Goal: Task Accomplishment & Management: Manage account settings

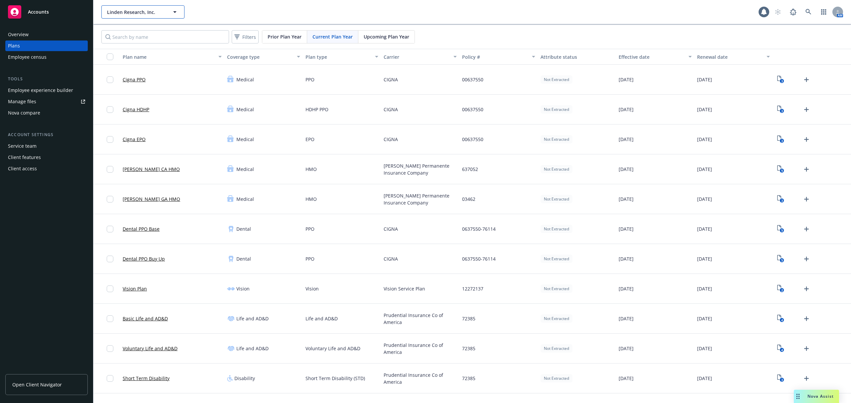
click at [174, 8] on icon "button" at bounding box center [175, 12] width 8 height 8
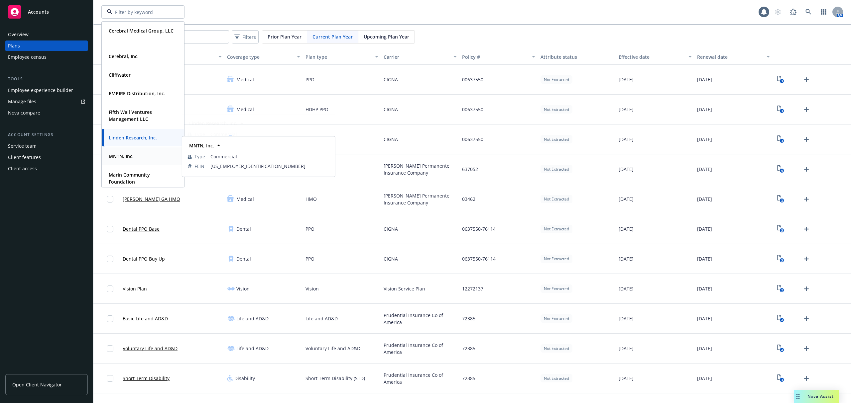
click at [129, 157] on strong "MNTN, Inc." at bounding box center [121, 156] width 25 height 6
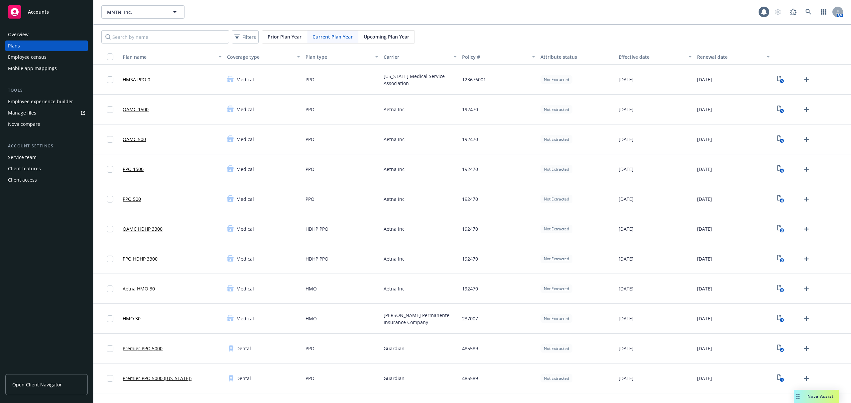
click at [59, 99] on div "Employee experience builder" at bounding box center [40, 101] width 65 height 11
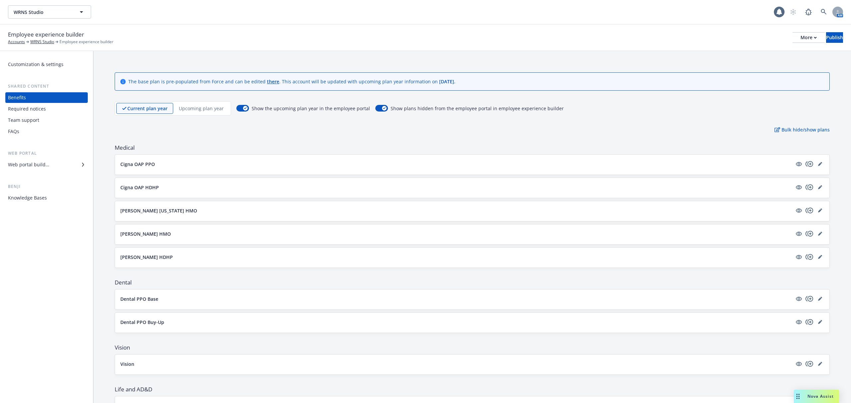
click at [206, 105] on p "Upcoming plan year" at bounding box center [201, 108] width 45 height 7
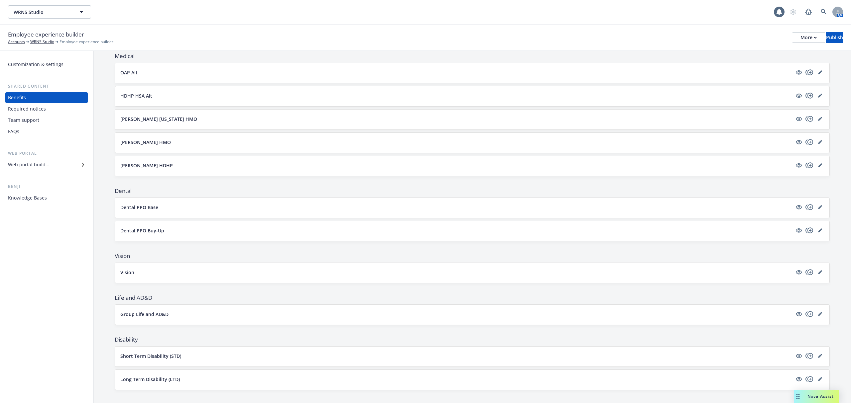
scroll to position [83, 0]
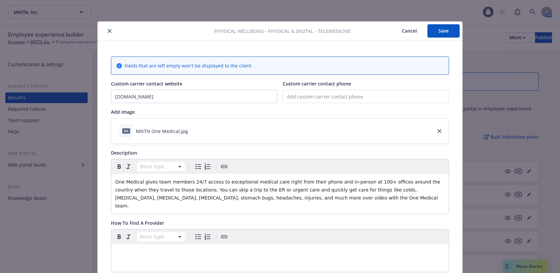
click at [108, 30] on icon "close" at bounding box center [110, 31] width 4 height 4
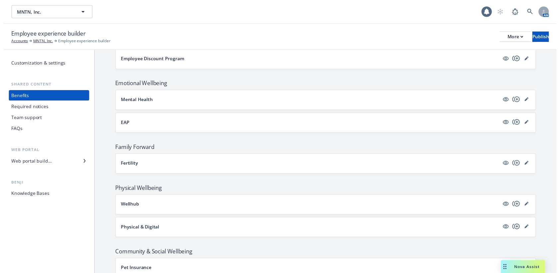
scroll to position [975, 0]
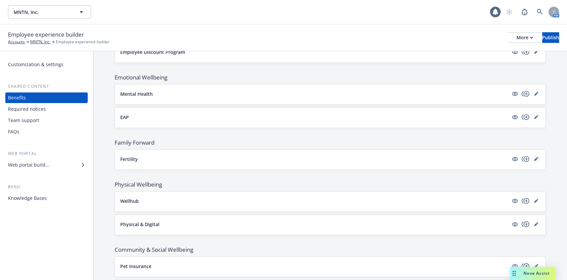
click at [534, 157] on icon "editPencil" at bounding box center [536, 159] width 4 height 4
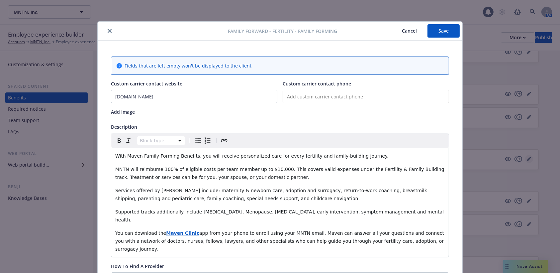
scroll to position [20, 0]
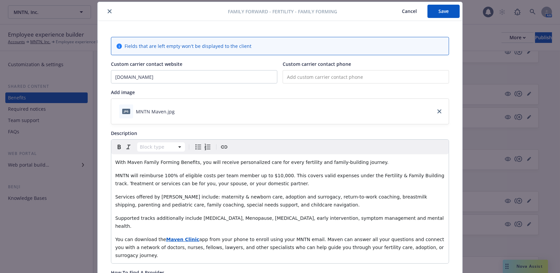
click at [178, 108] on icon "download file" at bounding box center [180, 110] width 5 height 5
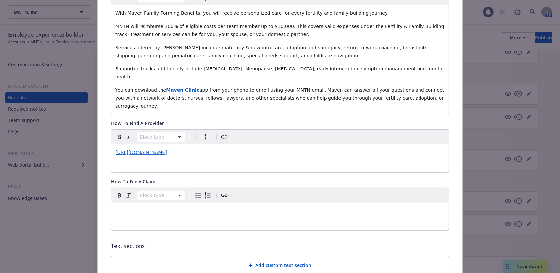
scroll to position [153, 0]
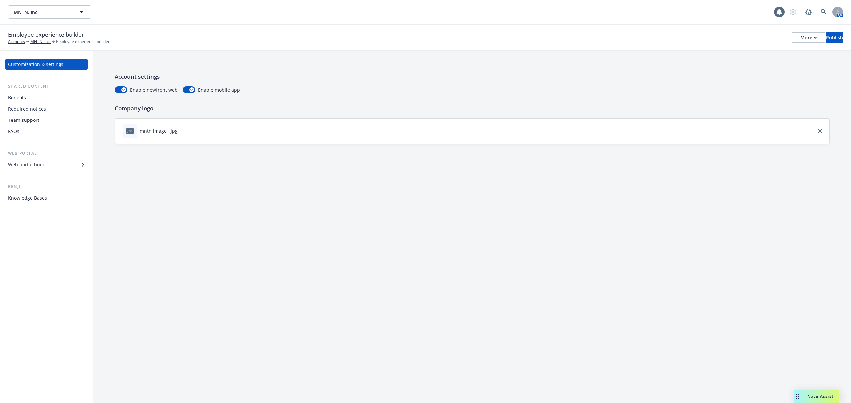
click at [17, 98] on div "Benefits" at bounding box center [17, 97] width 18 height 11
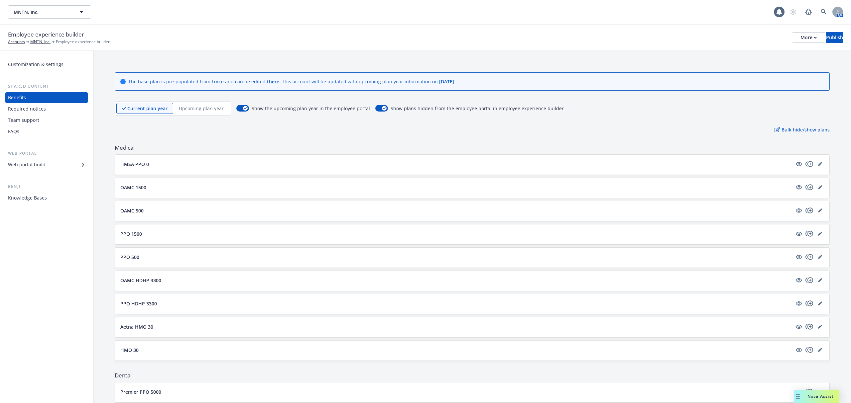
click at [204, 109] on p "Upcoming plan year" at bounding box center [201, 108] width 45 height 7
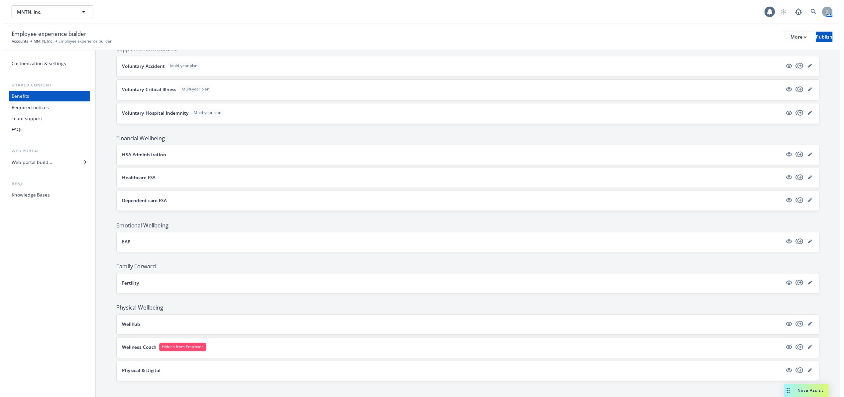
scroll to position [709, 0]
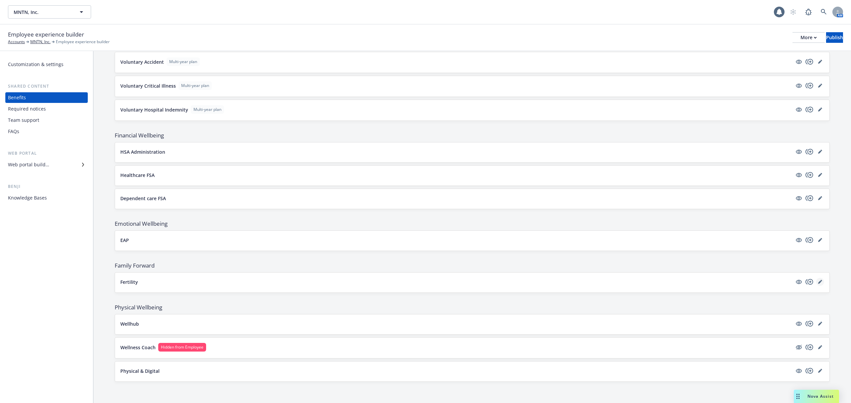
click at [818, 284] on icon "editPencil" at bounding box center [820, 282] width 4 height 4
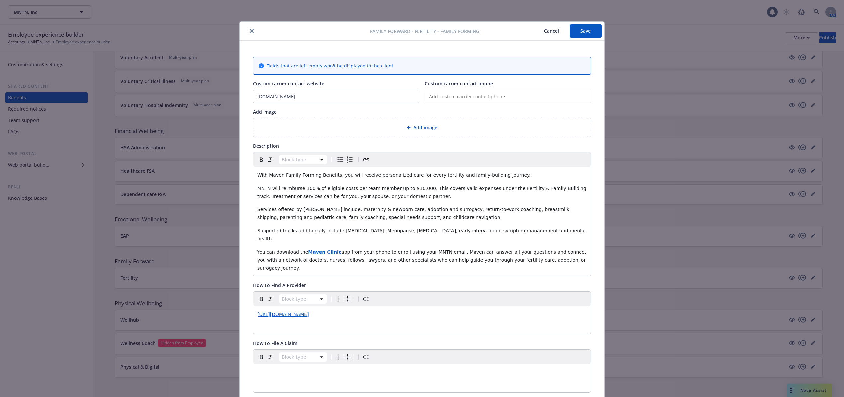
click at [426, 123] on div "Add image" at bounding box center [422, 127] width 338 height 18
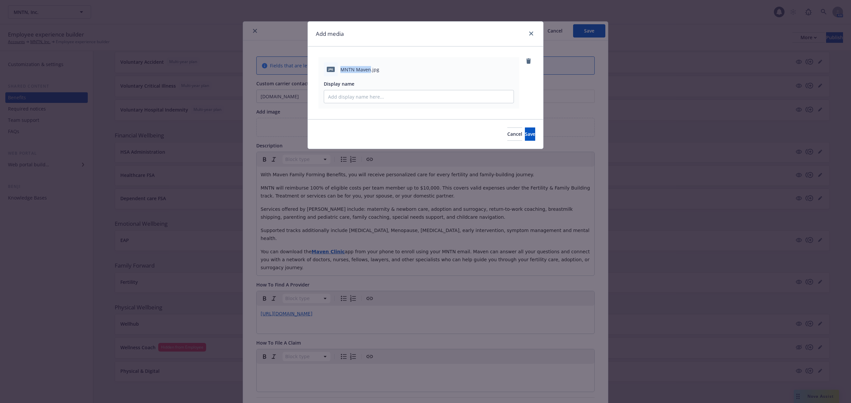
drag, startPoint x: 340, startPoint y: 68, endPoint x: 369, endPoint y: 69, distance: 29.2
click at [369, 69] on span "MNTN Maven.jpg" at bounding box center [359, 69] width 39 height 7
copy span "MNTN Maven"
click at [367, 94] on input "Display name" at bounding box center [418, 96] width 189 height 13
paste input "MNTN Maven"
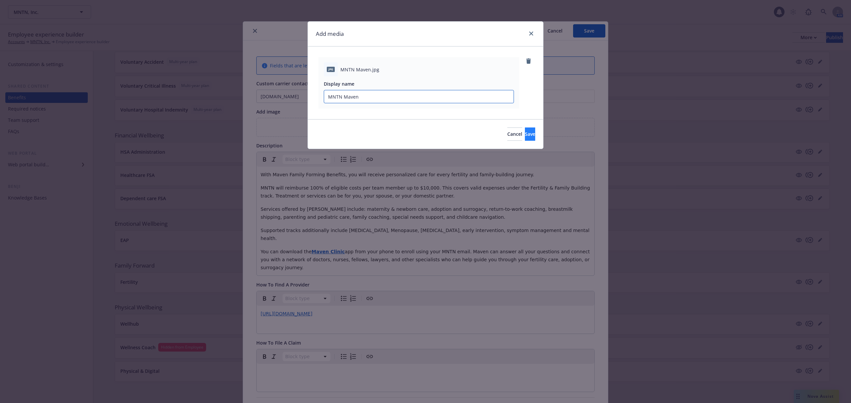
type input "MNTN Maven"
click at [525, 134] on button "Save" at bounding box center [530, 134] width 10 height 13
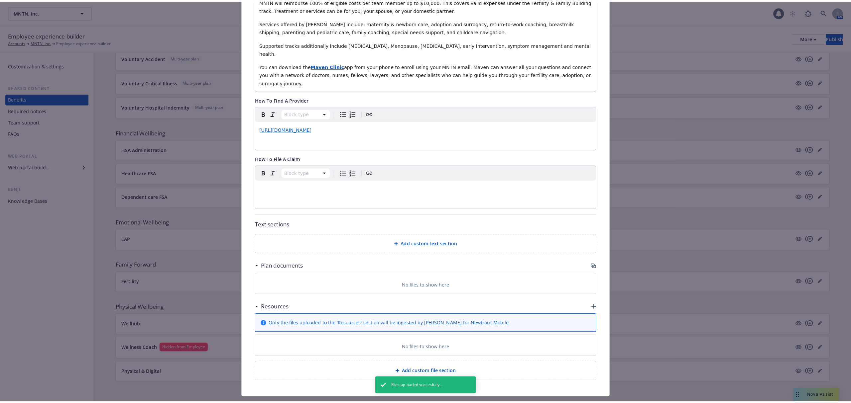
scroll to position [197, 0]
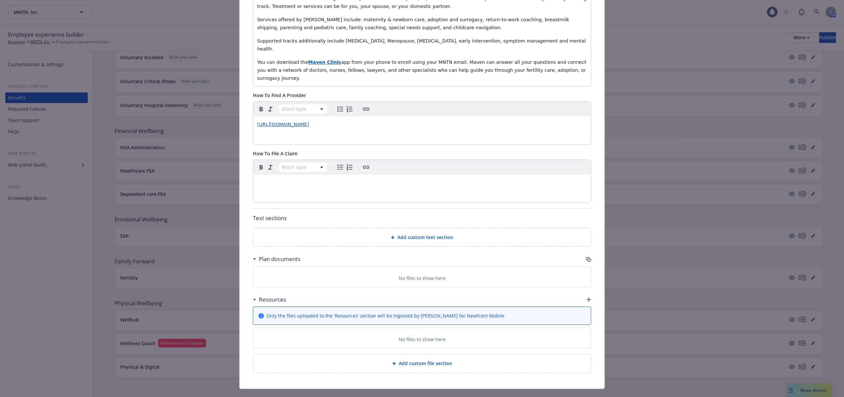
click at [586, 257] on icon "button" at bounding box center [588, 258] width 4 height 3
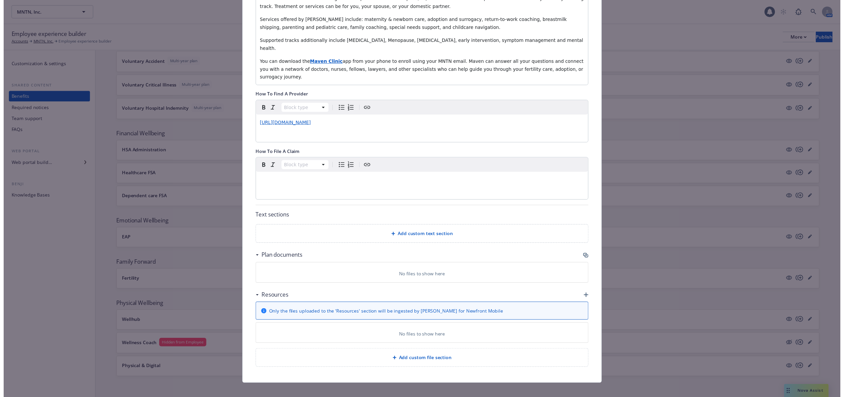
scroll to position [190, 0]
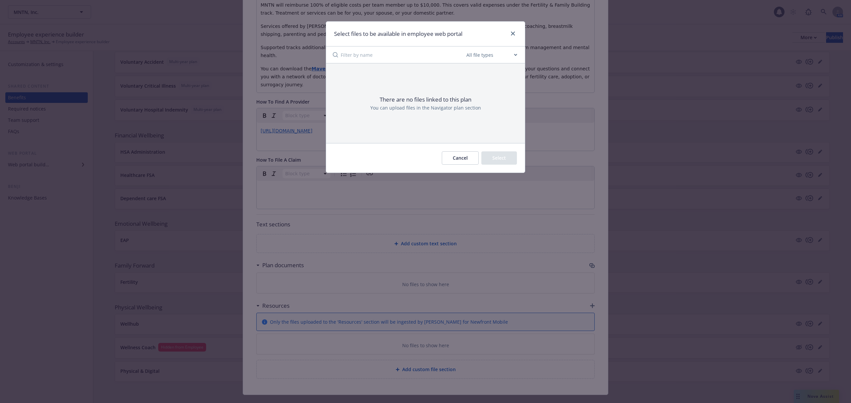
click at [460, 158] on button "Cancel" at bounding box center [460, 158] width 37 height 13
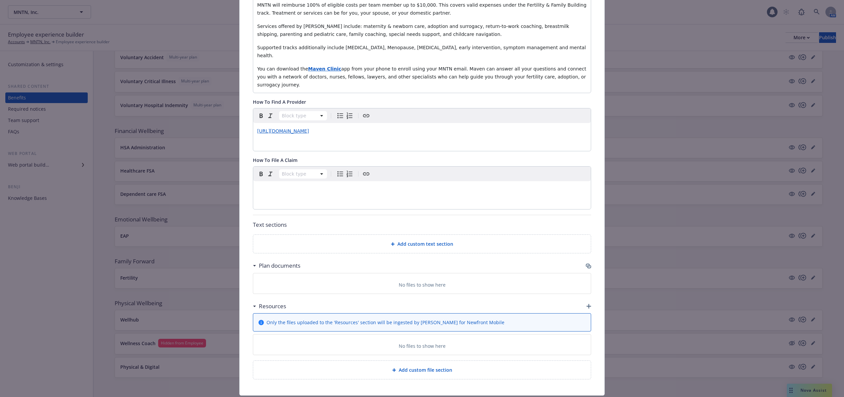
click at [587, 265] on icon "button" at bounding box center [589, 266] width 4 height 3
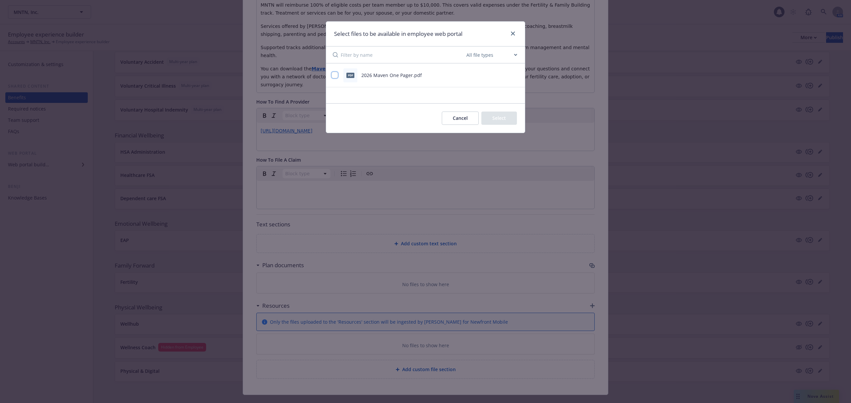
click at [334, 74] on input "checkbox" at bounding box center [334, 75] width 7 height 7
checkbox input "true"
click at [495, 117] on button "Select 1 file" at bounding box center [493, 118] width 48 height 13
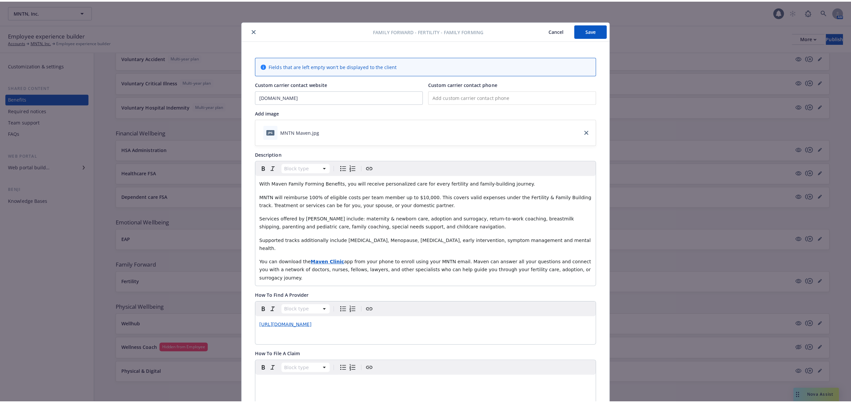
scroll to position [0, 0]
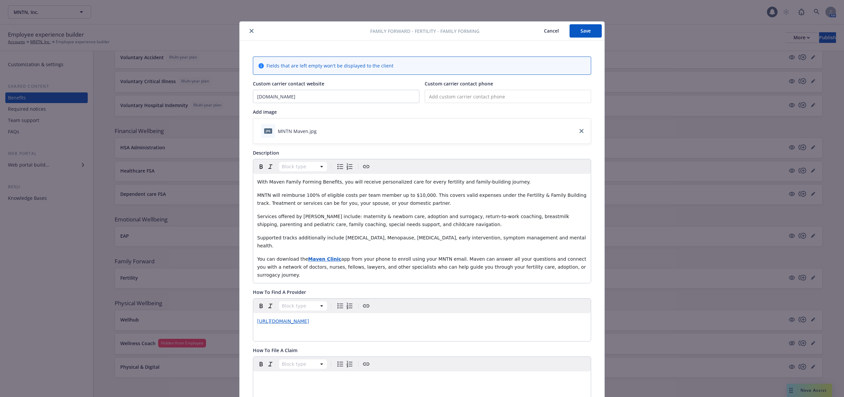
click at [582, 28] on button "Save" at bounding box center [586, 30] width 32 height 13
click at [249, 28] on button "close" at bounding box center [252, 31] width 8 height 8
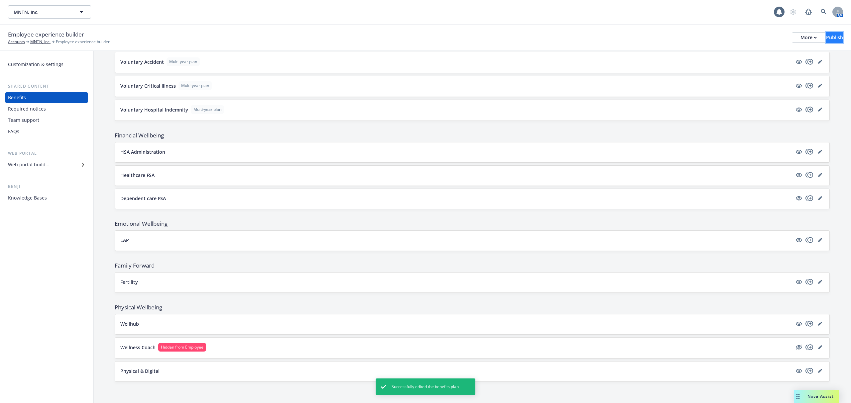
click at [835, 36] on button "Publish" at bounding box center [834, 37] width 17 height 11
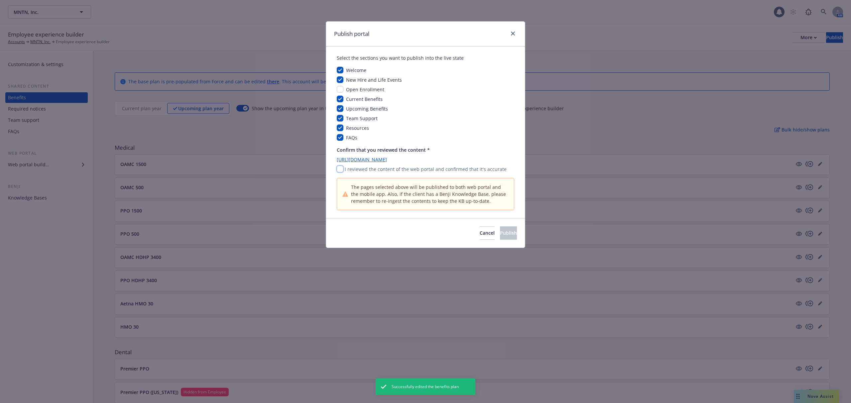
click at [339, 169] on input "checkbox" at bounding box center [340, 169] width 7 height 7
checkbox input "true"
click at [500, 233] on span "Publish" at bounding box center [508, 233] width 17 height 6
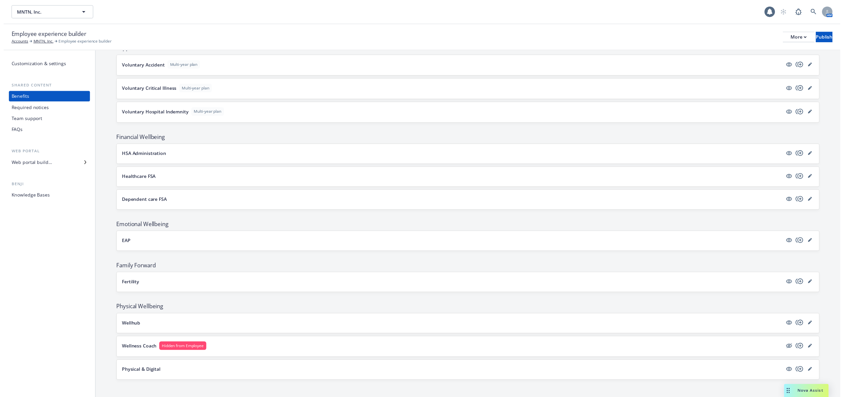
scroll to position [711, 0]
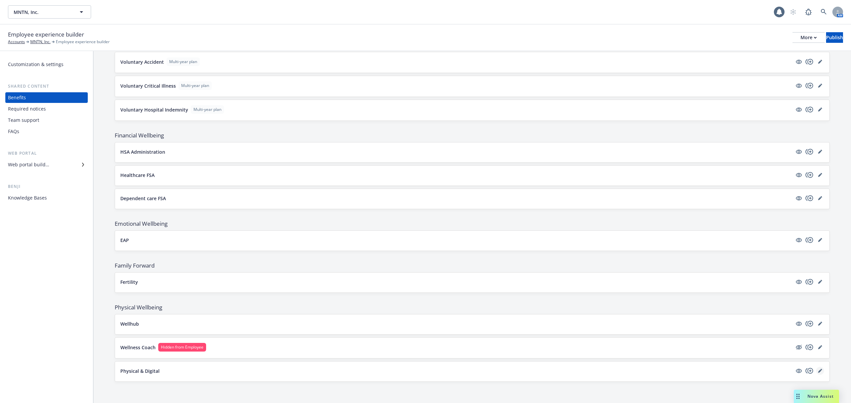
click at [818, 371] on icon "editPencil" at bounding box center [820, 371] width 4 height 4
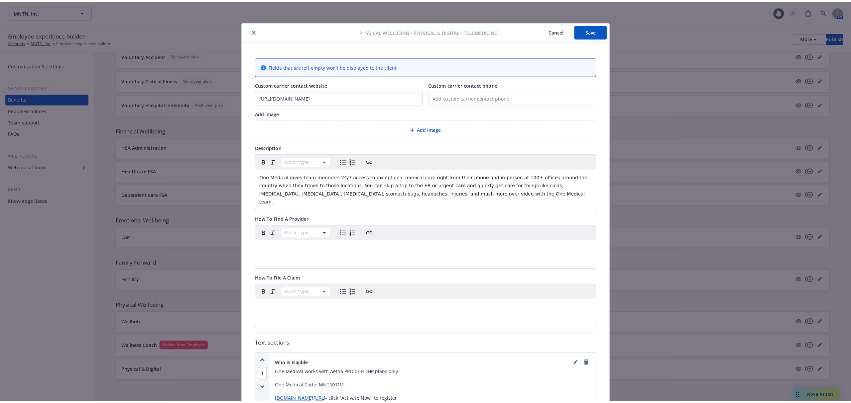
scroll to position [20, 0]
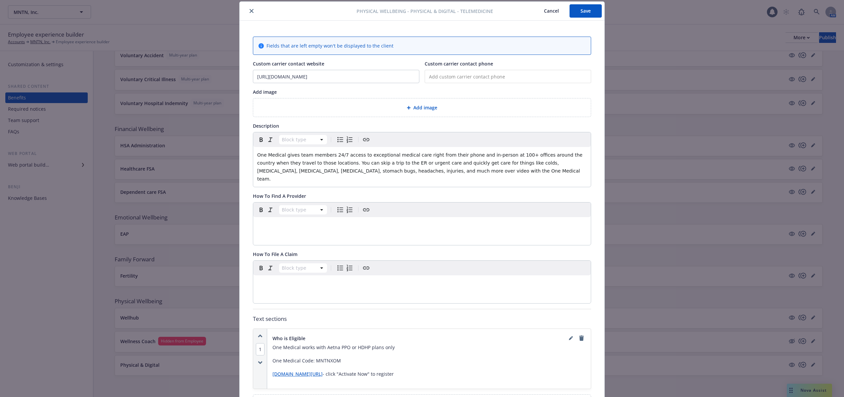
click at [423, 108] on span "Add image" at bounding box center [425, 107] width 24 height 7
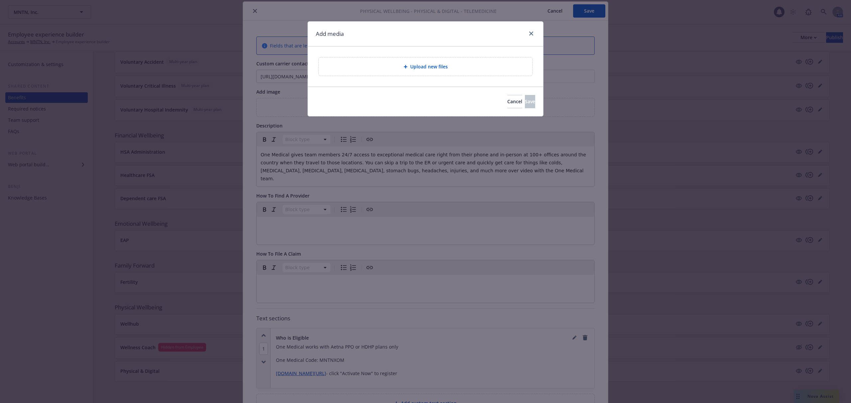
click at [426, 68] on span "Upload new files" at bounding box center [429, 66] width 38 height 7
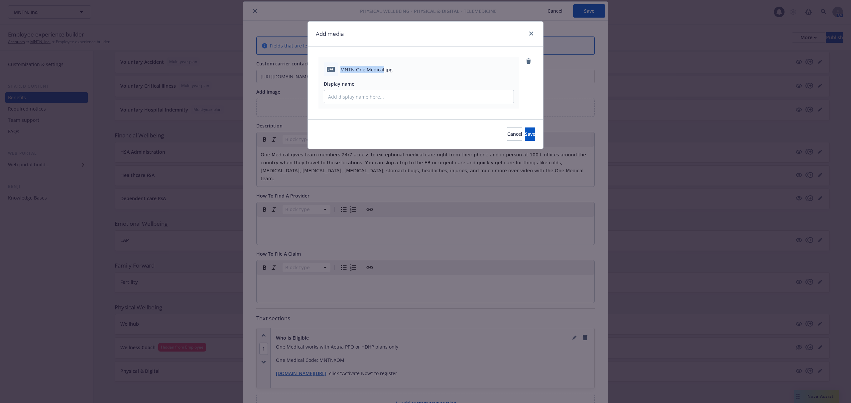
drag, startPoint x: 341, startPoint y: 70, endPoint x: 382, endPoint y: 72, distance: 40.9
click at [382, 72] on span "MNTN One Medical.jpg" at bounding box center [366, 69] width 52 height 7
copy span "MNTN One Medical"
click at [370, 96] on input "Display name" at bounding box center [418, 96] width 189 height 13
paste input "MNTN One Medical"
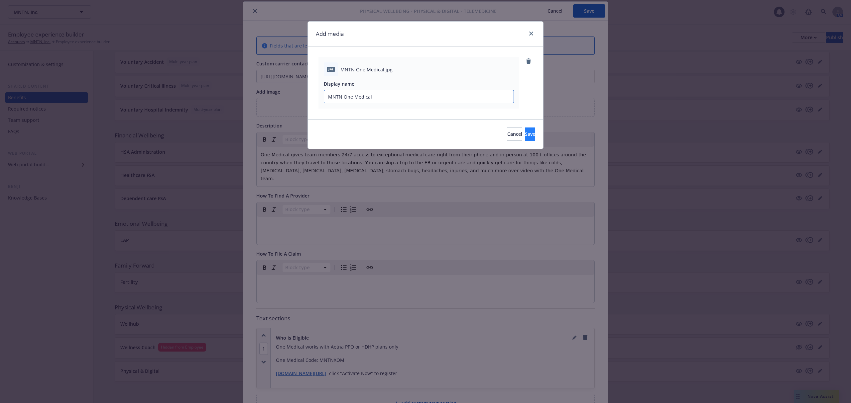
type input "MNTN One Medical"
click at [525, 135] on span "Save" at bounding box center [530, 134] width 10 height 6
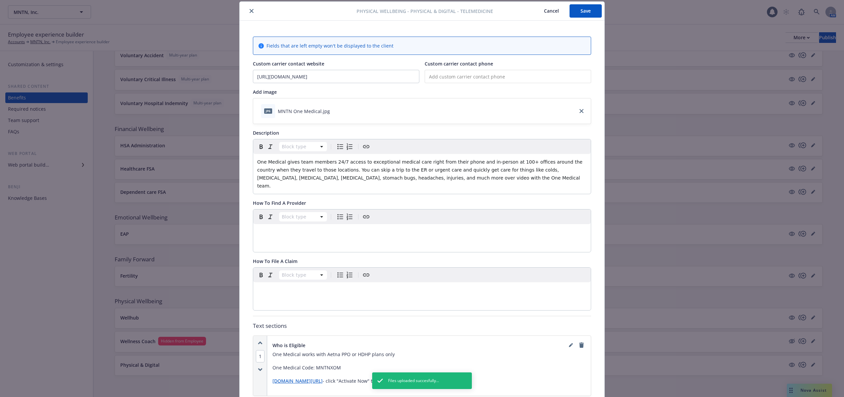
click at [577, 11] on button "Save" at bounding box center [586, 10] width 32 height 13
click at [250, 13] on icon "close" at bounding box center [252, 11] width 4 height 4
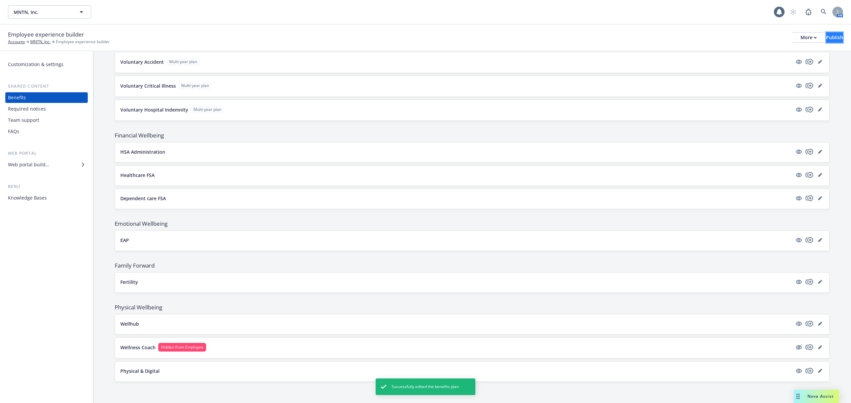
click at [826, 36] on div "Publish" at bounding box center [834, 38] width 17 height 10
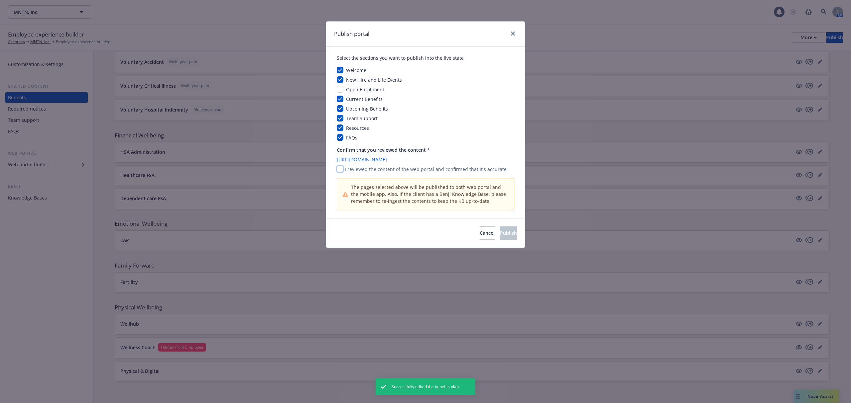
click at [340, 168] on input "checkbox" at bounding box center [340, 169] width 7 height 7
checkbox input "true"
click at [388, 160] on link "https://app.newfront.com/employee/0ed56114-62d1-4530-bdd9-80ec5eb0e92b" at bounding box center [425, 159] width 177 height 7
click at [500, 236] on span "Publish" at bounding box center [508, 233] width 17 height 6
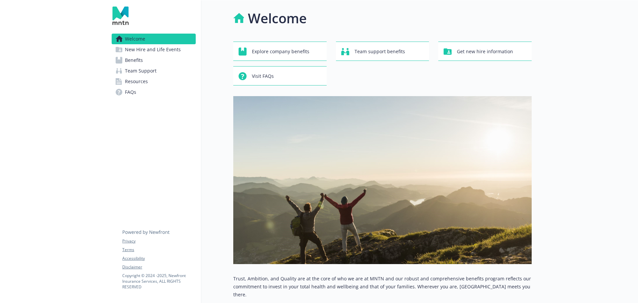
click at [140, 60] on span "Benefits" at bounding box center [134, 60] width 18 height 11
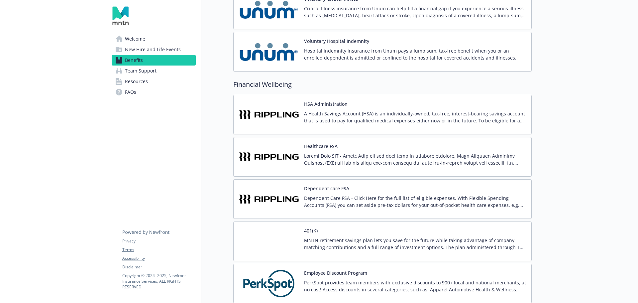
scroll to position [964, 0]
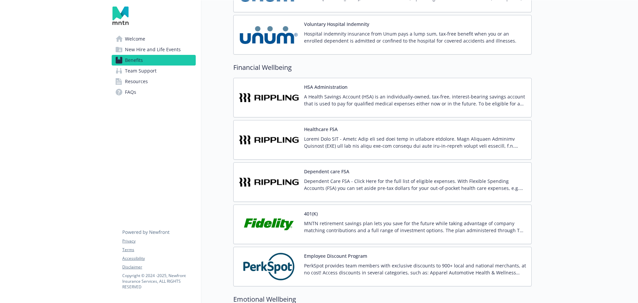
click at [370, 170] on div "Dependent care FSA Dependent Care FSA - Click Here for the full list of eligibl…" at bounding box center [415, 182] width 222 height 28
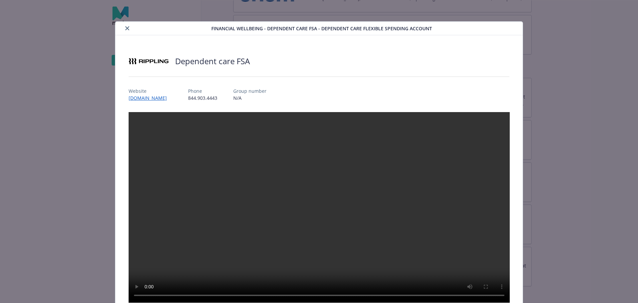
click at [127, 26] on icon "close" at bounding box center [127, 28] width 4 height 4
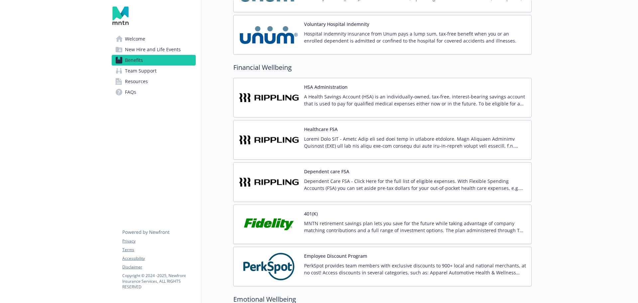
click at [361, 131] on div "Healthcare FSA" at bounding box center [415, 140] width 222 height 28
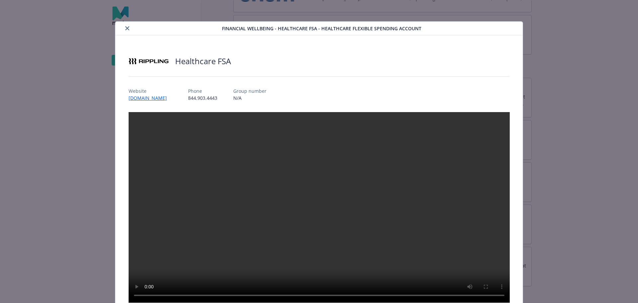
click at [127, 25] on button "close" at bounding box center [127, 28] width 8 height 8
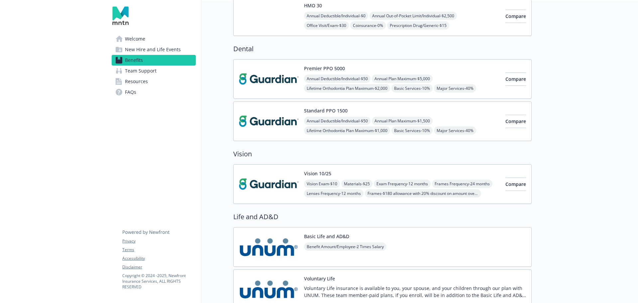
scroll to position [399, 0]
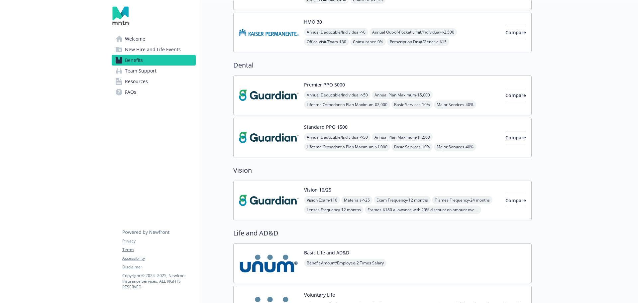
click at [439, 130] on div "Standard PPO 1500 Annual Deductible/Individual - $50 Annual Plan Maximum - $1,5…" at bounding box center [402, 137] width 196 height 28
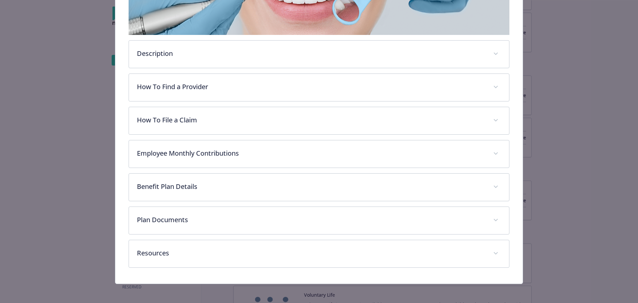
scroll to position [158, 0]
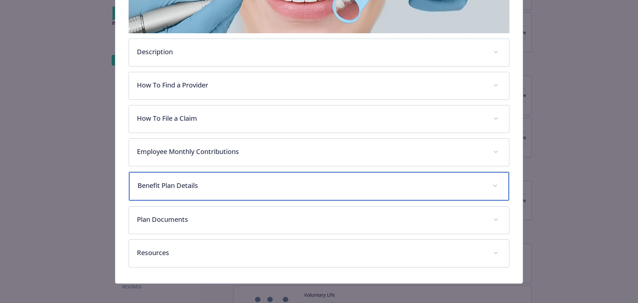
click at [449, 191] on div "Benefit Plan Details" at bounding box center [319, 186] width 380 height 29
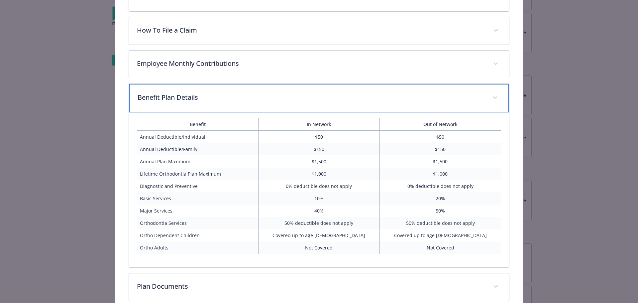
scroll to position [258, 0]
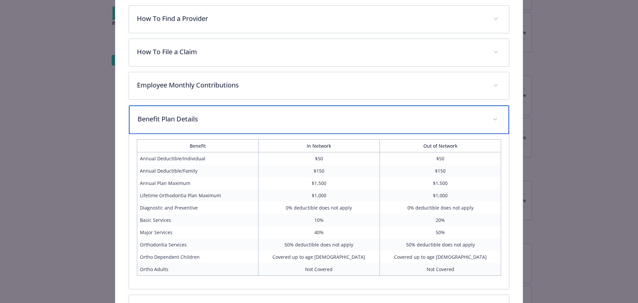
click at [389, 124] on div "Benefit Plan Details" at bounding box center [319, 119] width 380 height 29
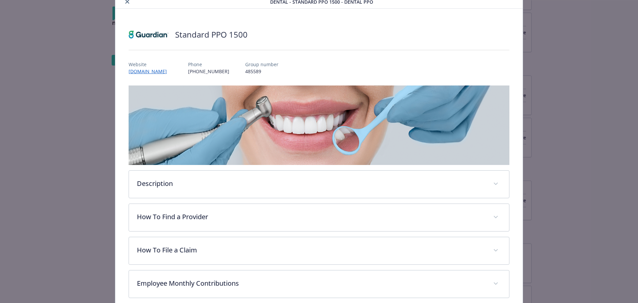
scroll to position [0, 0]
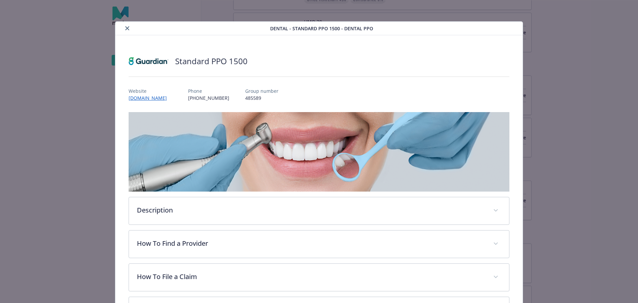
click at [127, 26] on icon "close" at bounding box center [127, 28] width 4 height 4
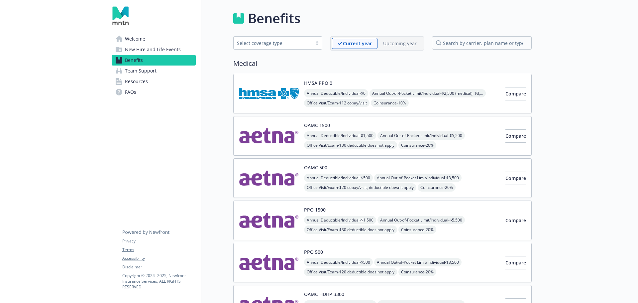
click at [424, 87] on div "HMSA PPO 0 Annual Deductible/Individual - $0 Annual Out-of-Pocket Limit/Individ…" at bounding box center [402, 93] width 196 height 28
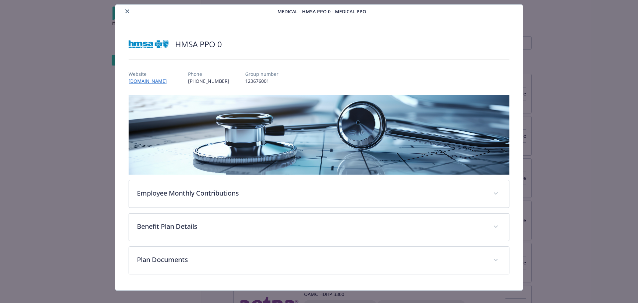
scroll to position [25, 0]
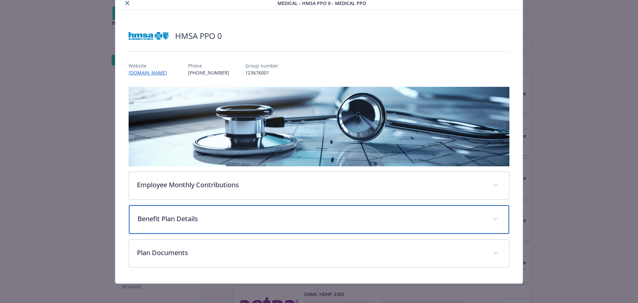
click at [325, 222] on p "Benefit Plan Details" at bounding box center [311, 219] width 347 height 10
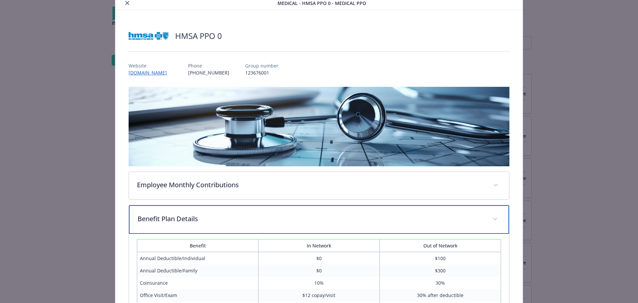
click at [325, 222] on p "Benefit Plan Details" at bounding box center [311, 219] width 347 height 10
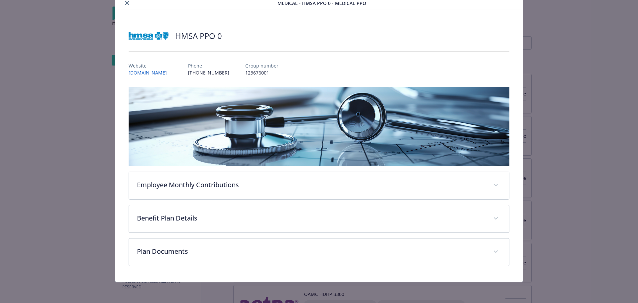
click at [128, 3] on button "close" at bounding box center [127, 3] width 8 height 8
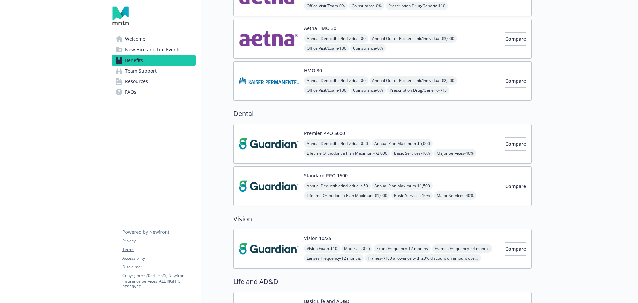
scroll to position [365, 0]
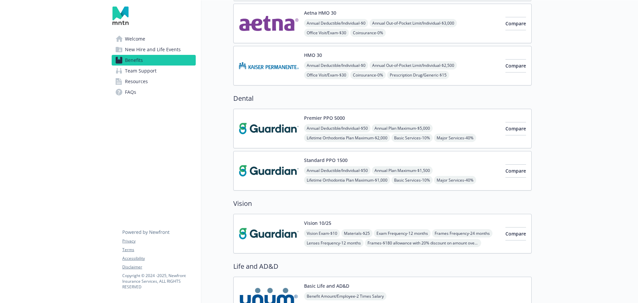
click at [461, 162] on div "Standard PPO 1500 Annual Deductible/Individual - $50 Annual Plan Maximum - $1,5…" at bounding box center [402, 170] width 196 height 28
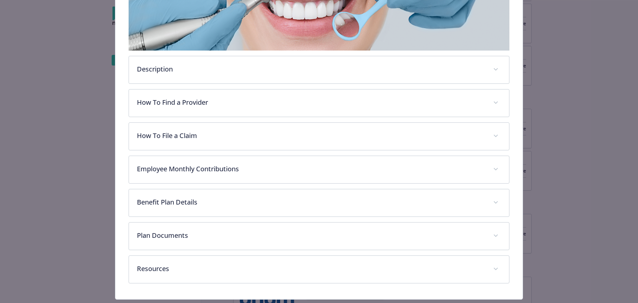
scroll to position [153, 0]
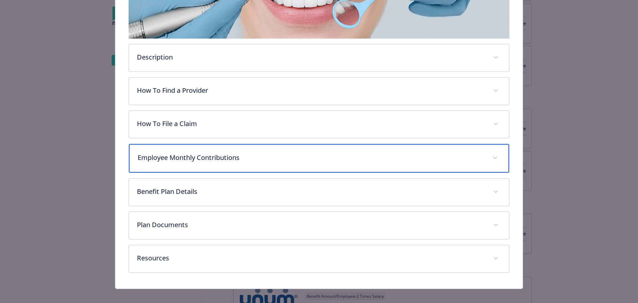
click at [296, 156] on p "Employee Monthly Contributions" at bounding box center [311, 158] width 347 height 10
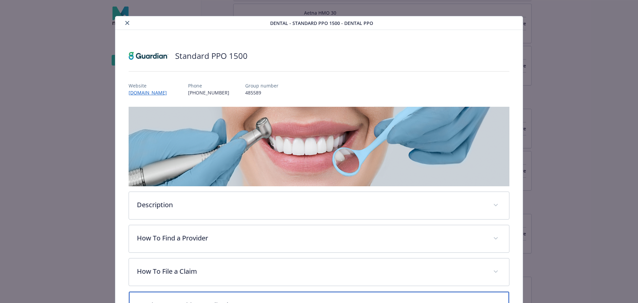
scroll to position [0, 0]
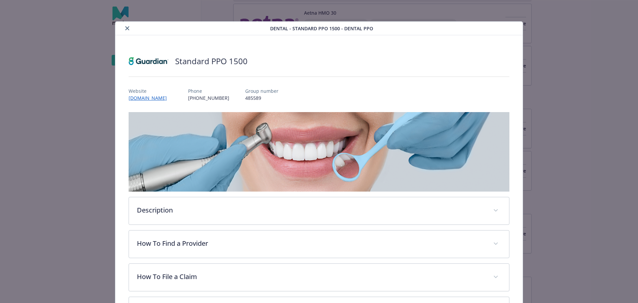
click at [128, 26] on icon "close" at bounding box center [127, 28] width 4 height 4
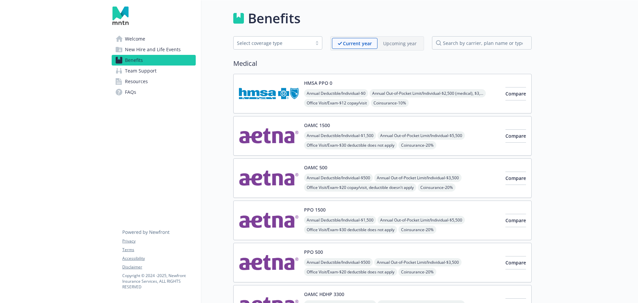
click at [400, 43] on p "Upcoming year" at bounding box center [400, 43] width 34 height 7
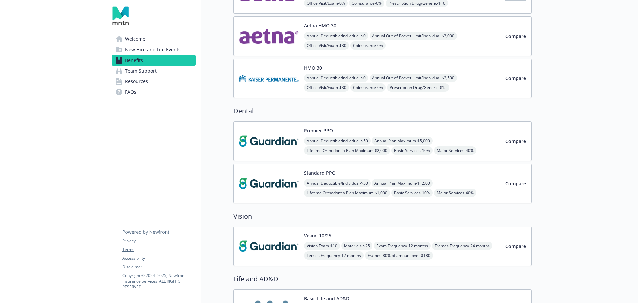
scroll to position [332, 0]
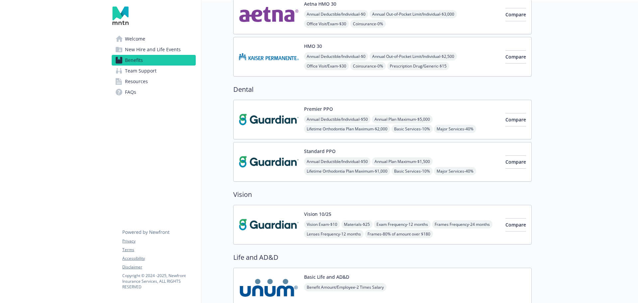
click at [442, 108] on div "Premier PPO Annual Deductible/Individual - $50 Annual Plan Maximum - $5,000 Lif…" at bounding box center [402, 119] width 196 height 28
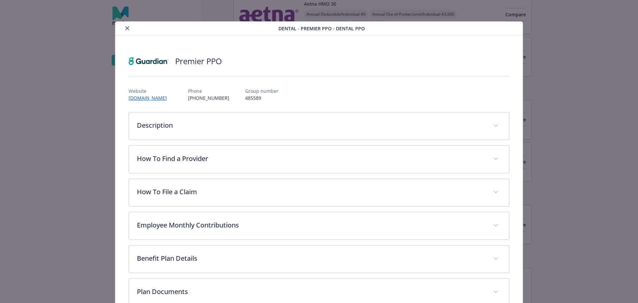
scroll to position [20, 0]
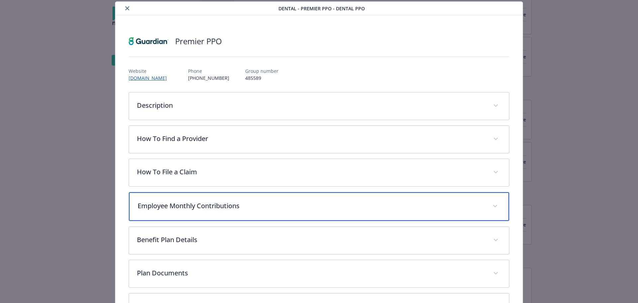
click at [276, 201] on p "Employee Monthly Contributions" at bounding box center [311, 206] width 347 height 10
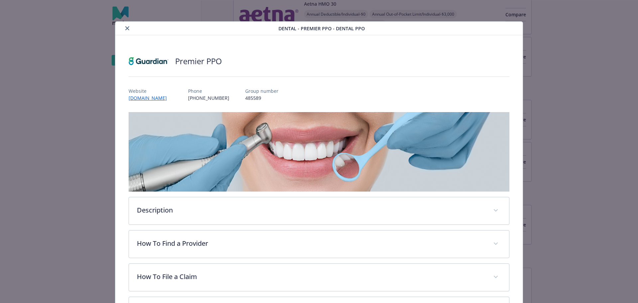
click at [127, 27] on icon "close" at bounding box center [127, 28] width 4 height 4
